Goal: Task Accomplishment & Management: Manage account settings

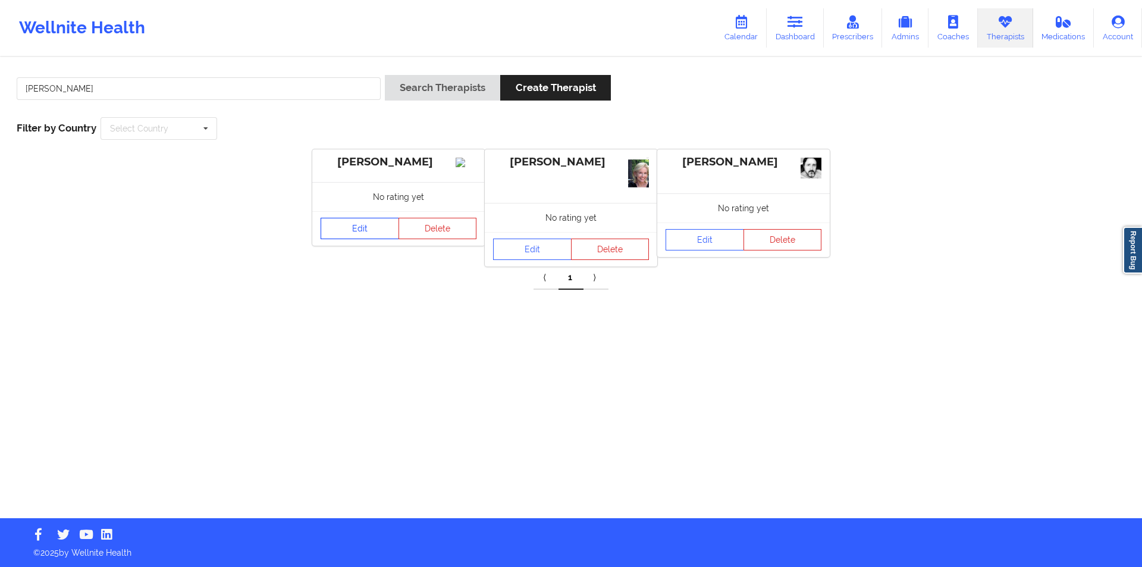
click at [367, 239] on link "Edit" at bounding box center [359, 228] width 78 height 21
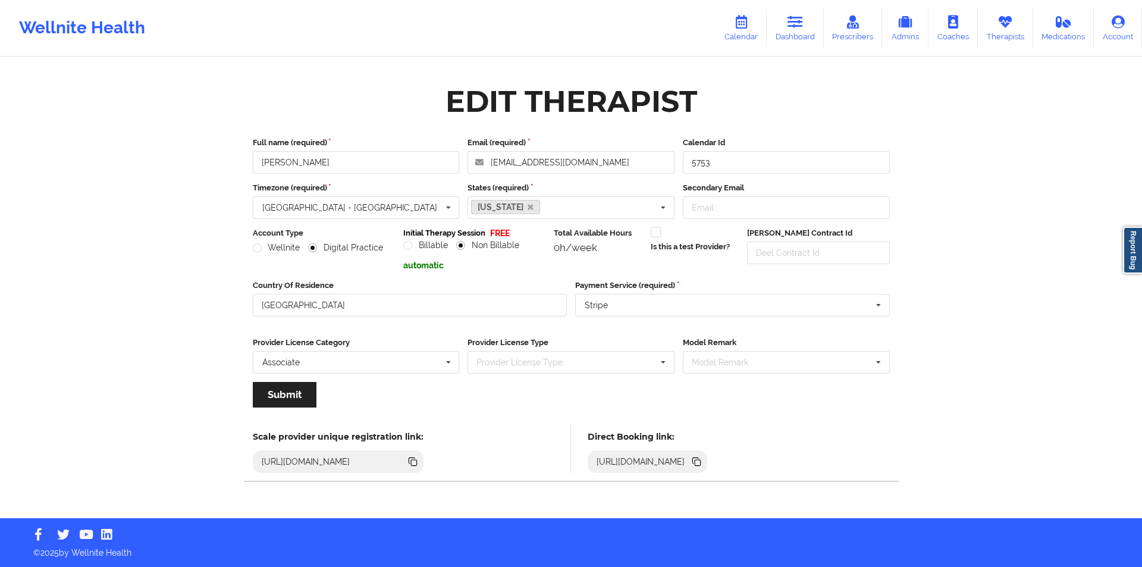
drag, startPoint x: 1141, startPoint y: 432, endPoint x: 1141, endPoint y: 495, distance: 62.4
click at [1141, 495] on div "Wellnite Health Calendar Dashboard Prescribers Admins Coaches Therapists Medica…" at bounding box center [571, 259] width 1142 height 518
click at [1009, 38] on link "Therapists" at bounding box center [1004, 27] width 55 height 39
